Goal: Navigation & Orientation: Find specific page/section

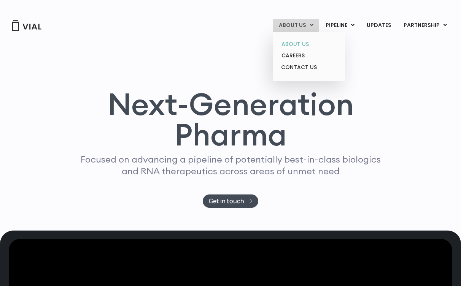
click at [309, 43] on link "ABOUT US" at bounding box center [308, 44] width 67 height 12
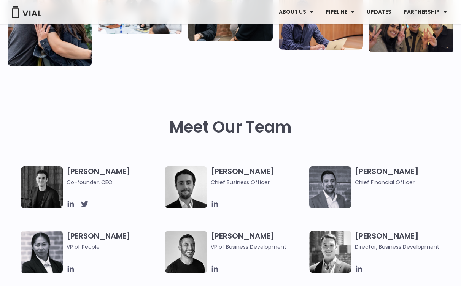
scroll to position [261, 0]
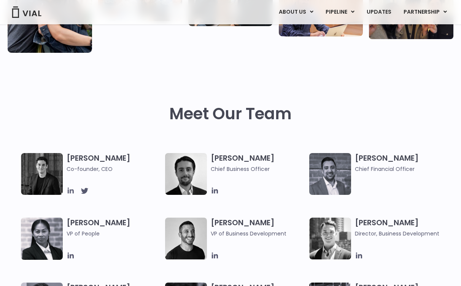
click at [70, 191] on icon at bounding box center [71, 191] width 6 height 6
